Goal: Task Accomplishment & Management: Use online tool/utility

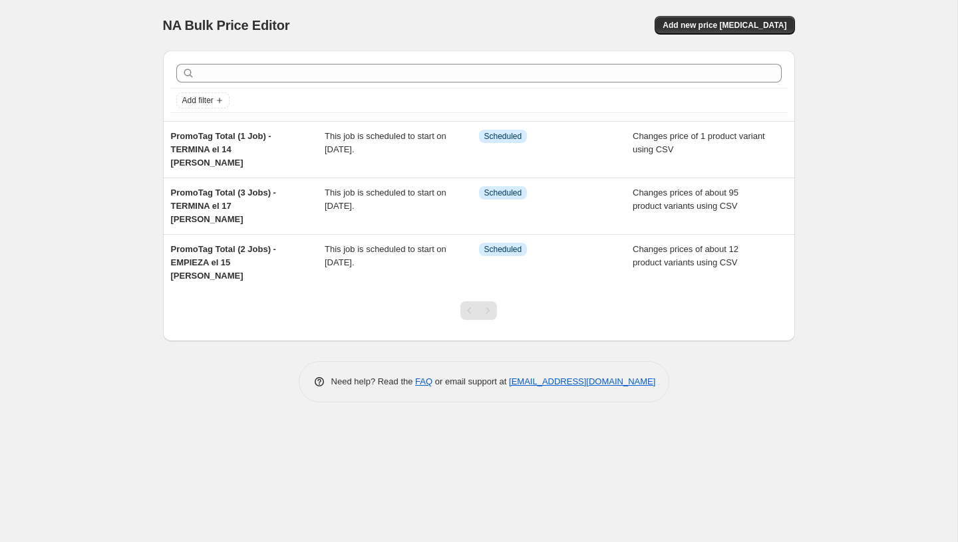
click at [867, 34] on div "NA Bulk Price Editor. This page is ready NA Bulk Price Editor Add new price [ME…" at bounding box center [478, 271] width 957 height 542
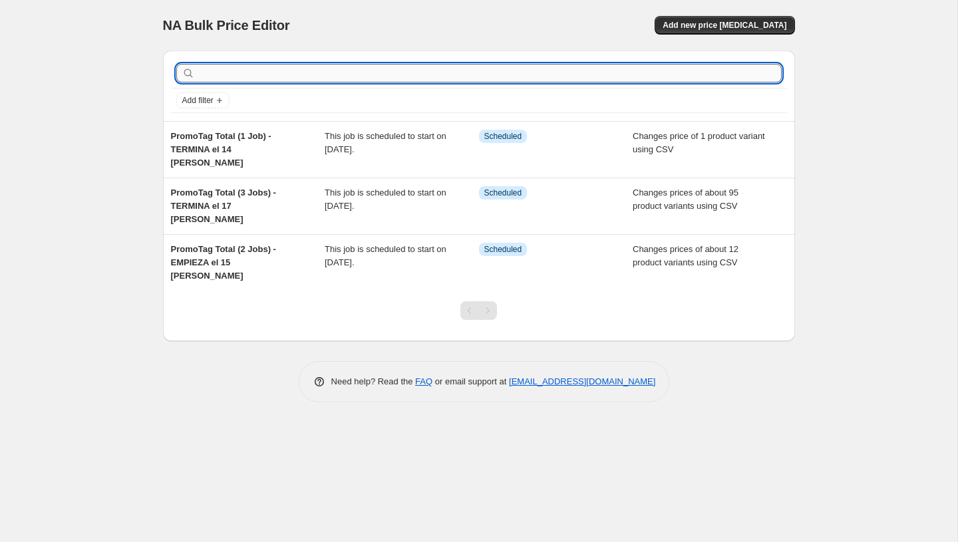
click at [247, 67] on input "text" at bounding box center [490, 73] width 584 height 19
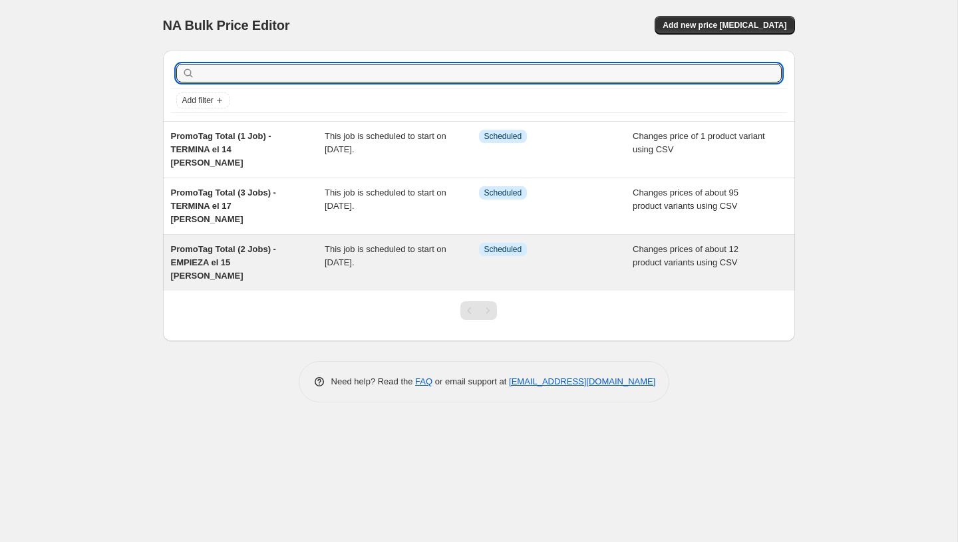
click at [286, 243] on div "PromoTag Total (2 Jobs) - EMPIEZA el 15 [PERSON_NAME]" at bounding box center [248, 263] width 154 height 40
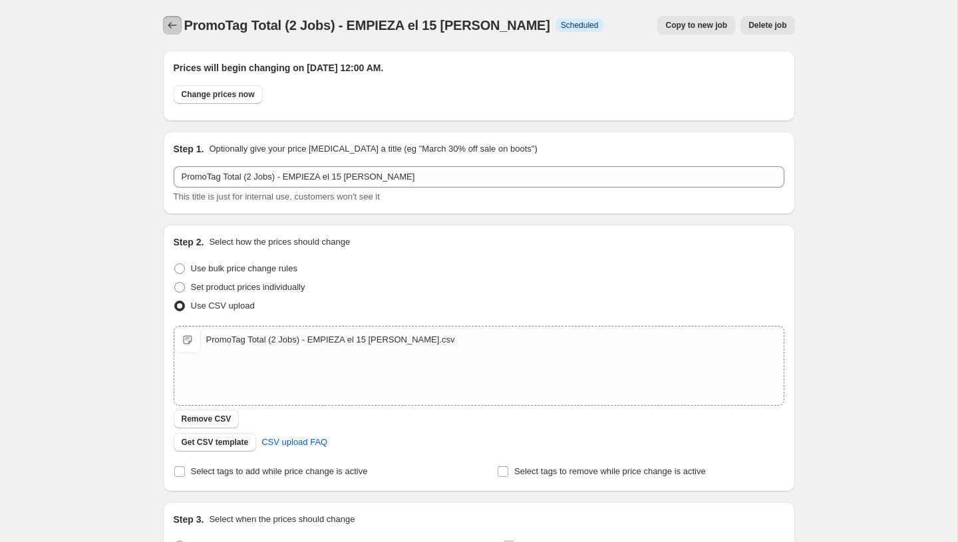
click at [173, 20] on icon "Price change jobs" at bounding box center [172, 25] width 13 height 13
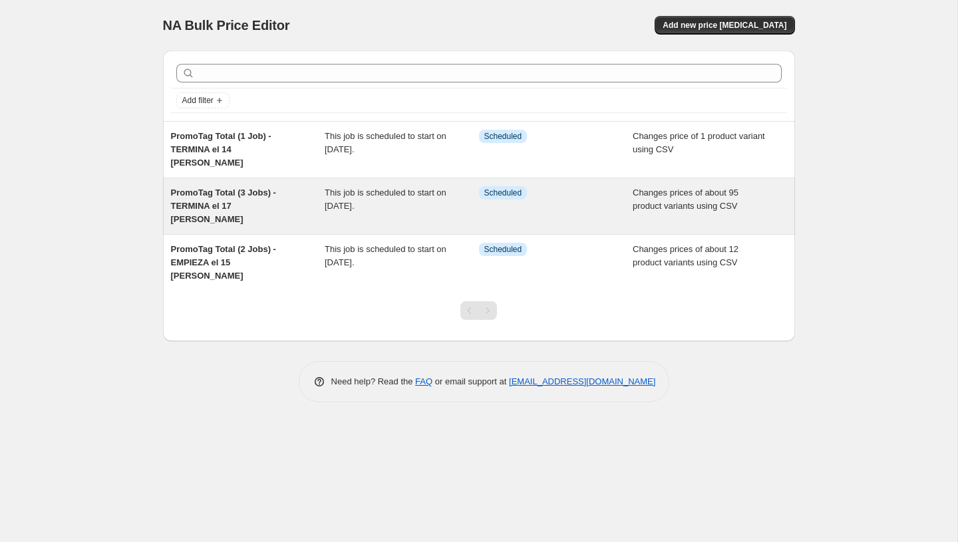
click at [383, 186] on div "This job is scheduled to start on [DATE]." at bounding box center [402, 206] width 154 height 40
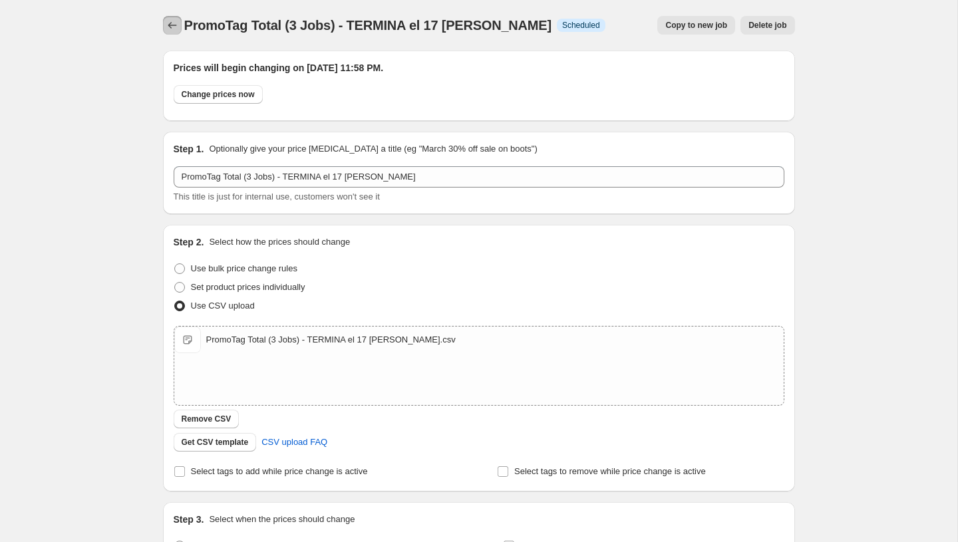
click at [168, 23] on icon "Price change jobs" at bounding box center [172, 25] width 13 height 13
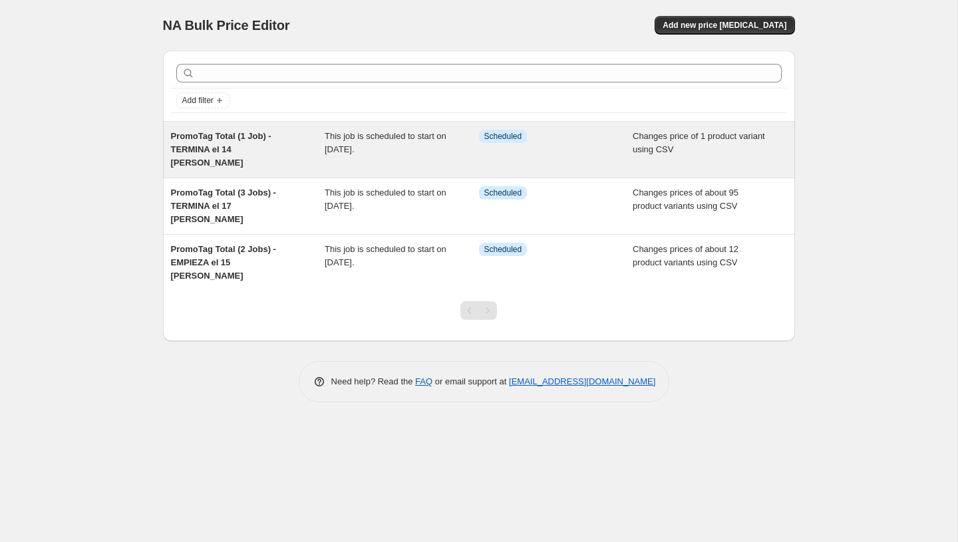
click at [380, 139] on span "This job is scheduled to start on [DATE]." at bounding box center [386, 142] width 122 height 23
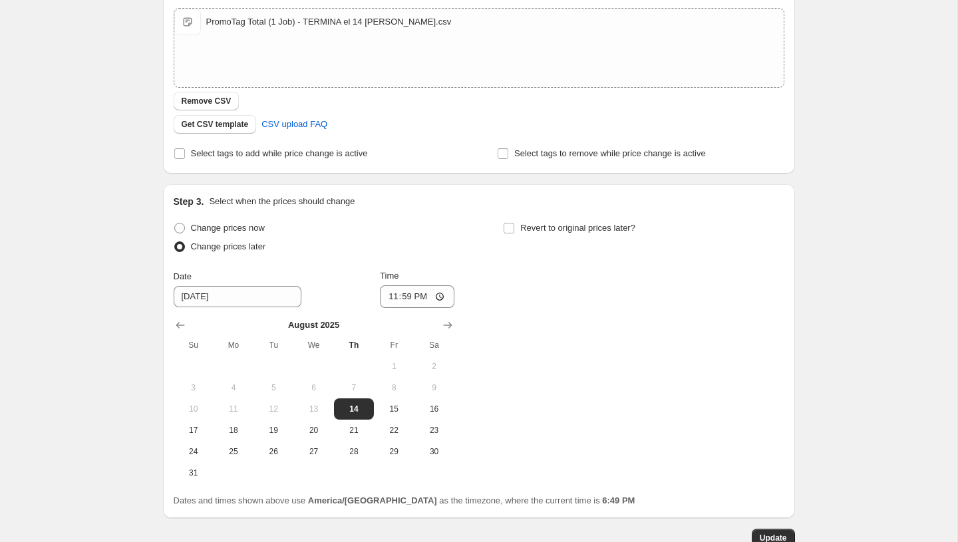
scroll to position [404, 0]
